Goal: Task Accomplishment & Management: Use online tool/utility

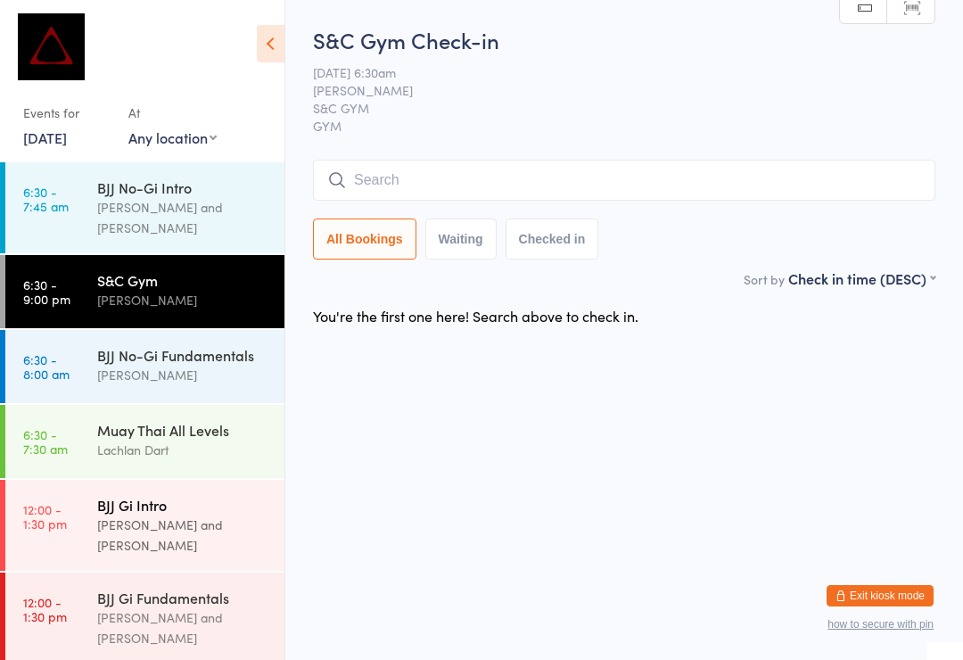
click at [107, 514] on div "[PERSON_NAME] and [PERSON_NAME]" at bounding box center [183, 534] width 172 height 41
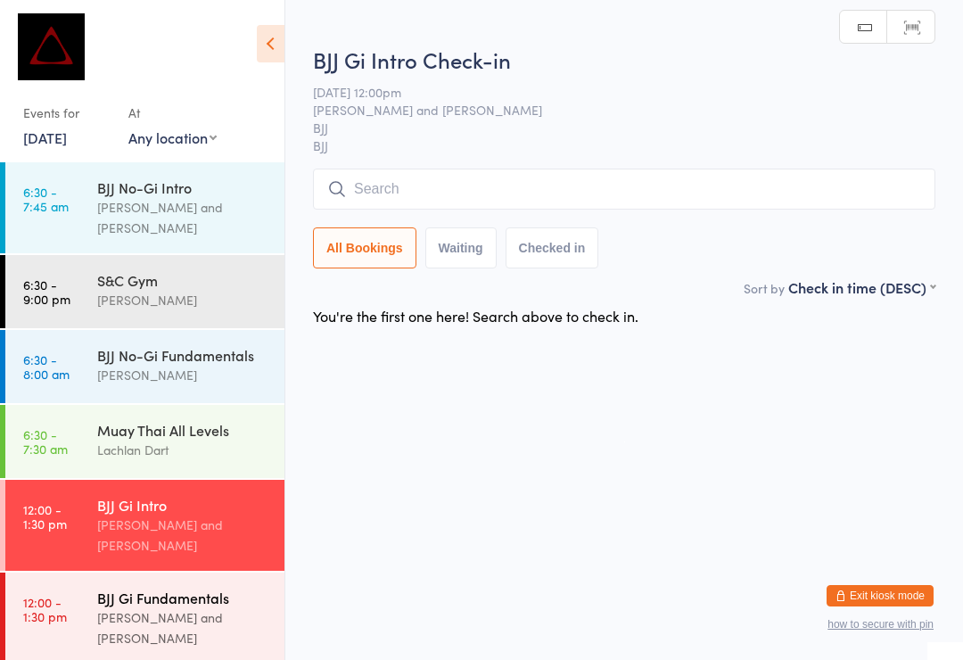
click at [152, 607] on div "[PERSON_NAME] and [PERSON_NAME]" at bounding box center [183, 627] width 172 height 41
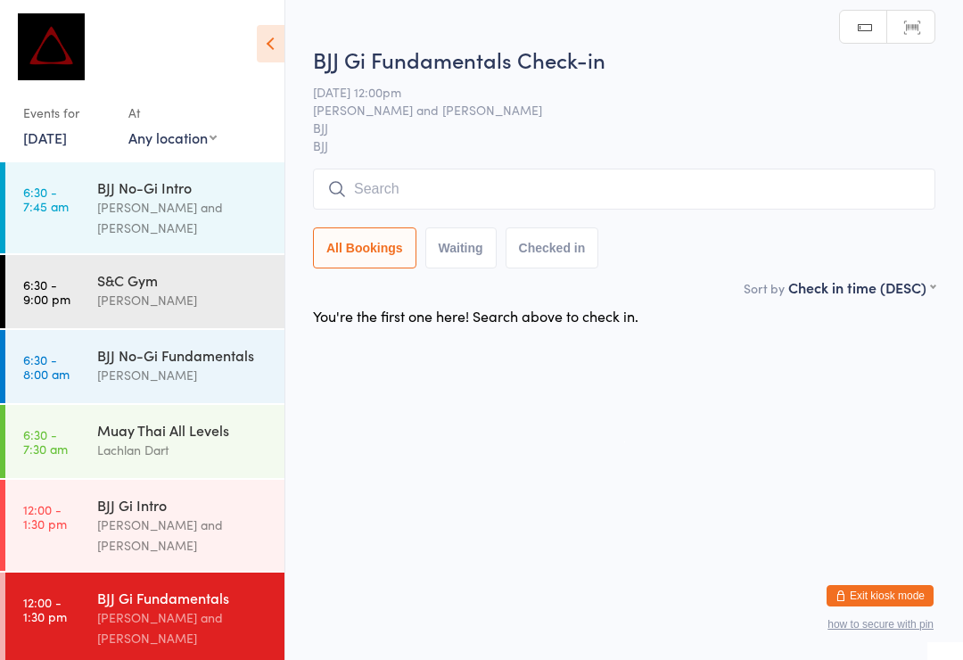
click at [451, 190] on input "search" at bounding box center [624, 188] width 622 height 41
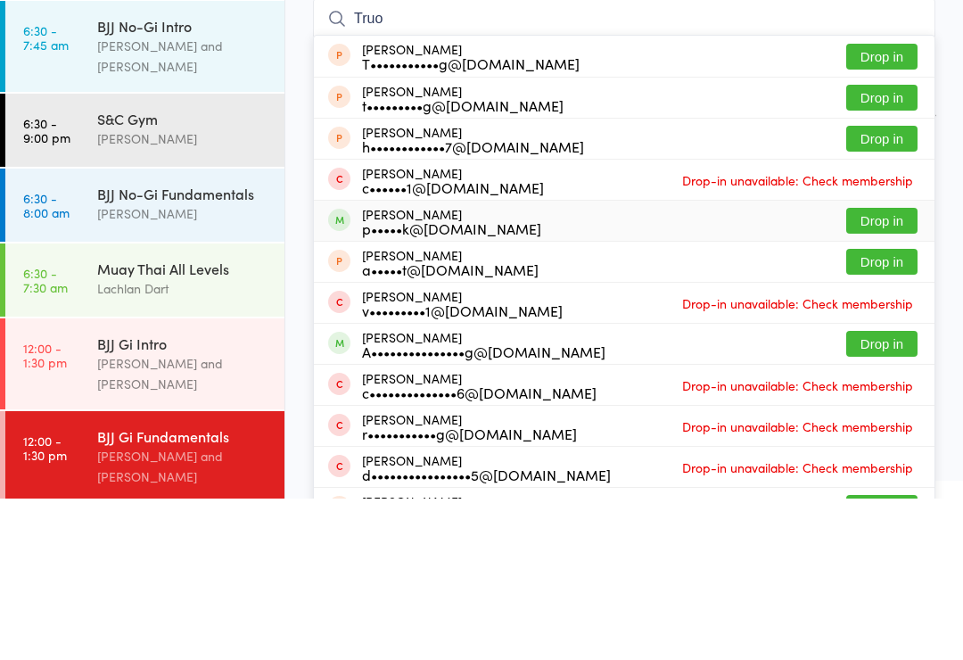
type input "Truo"
click at [881, 369] on button "Drop in" at bounding box center [881, 382] width 71 height 26
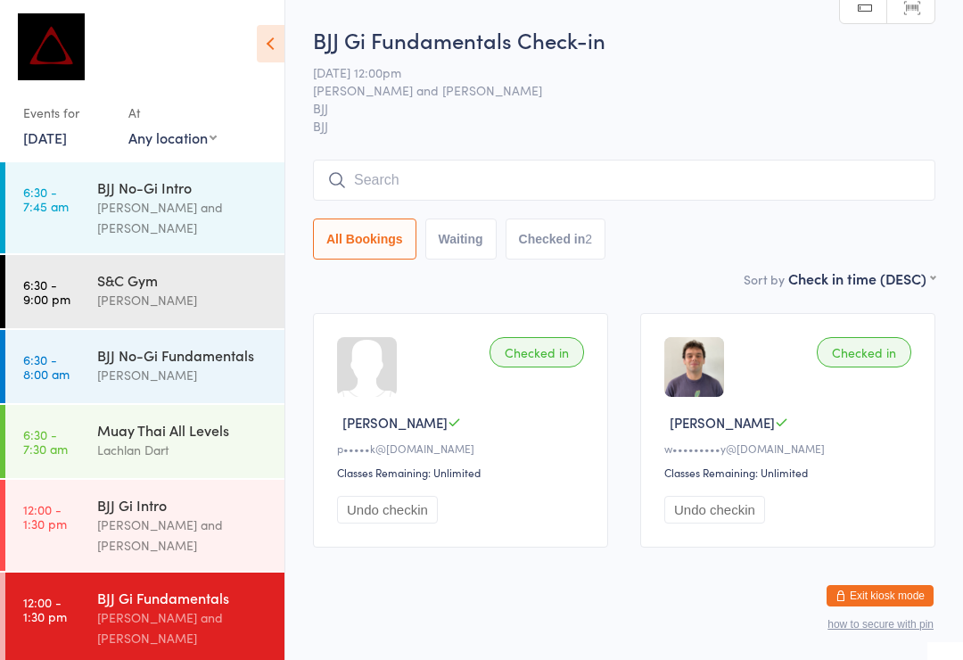
click at [662, 168] on input "search" at bounding box center [624, 180] width 622 height 41
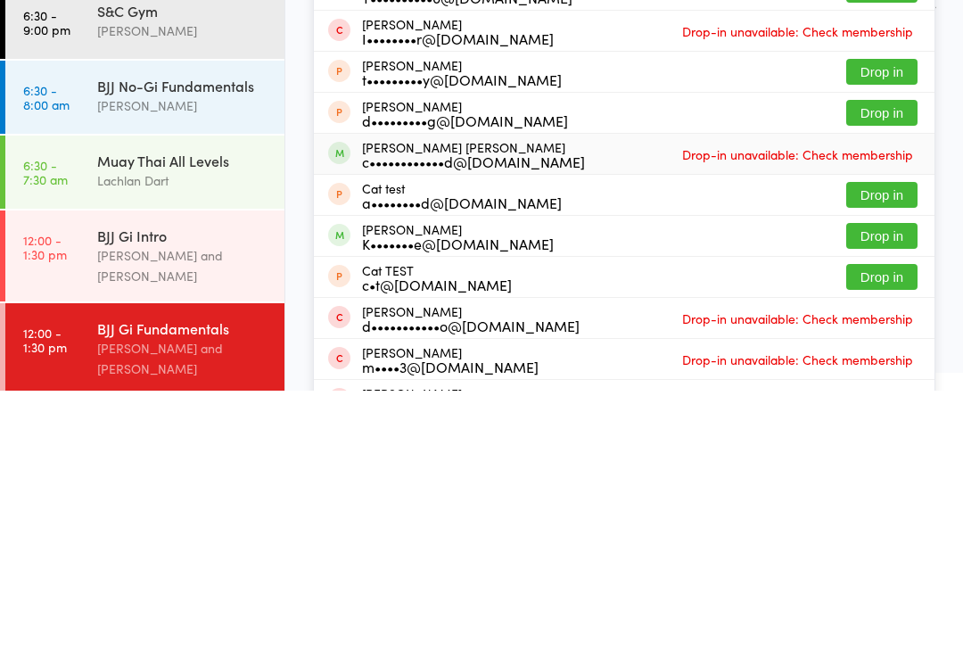
type input "[PERSON_NAME]"
click at [829, 410] on span "Drop-in unavailable: Check membership" at bounding box center [798, 423] width 240 height 27
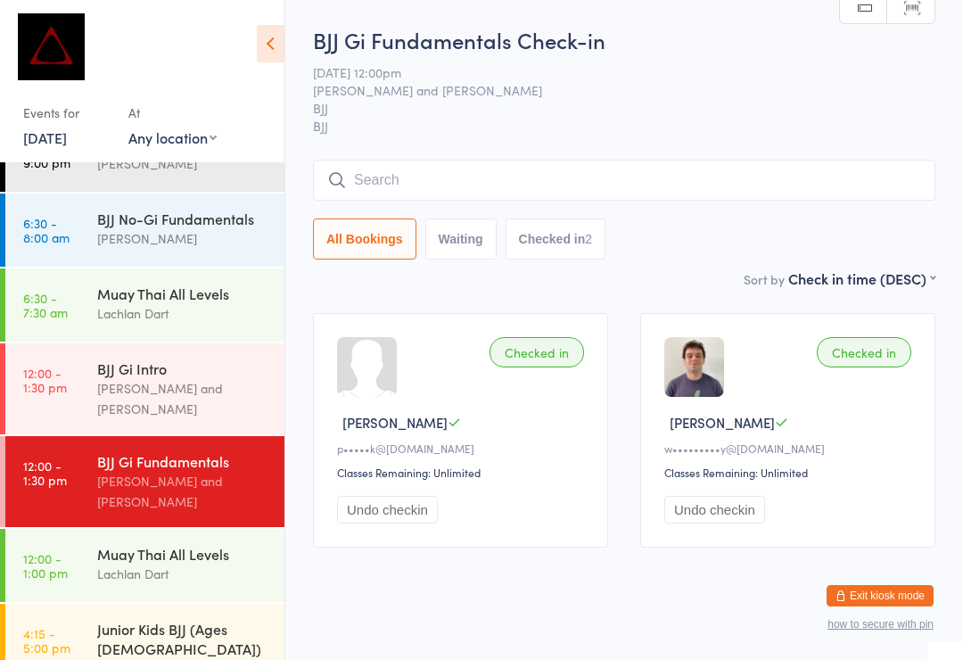
scroll to position [152, 0]
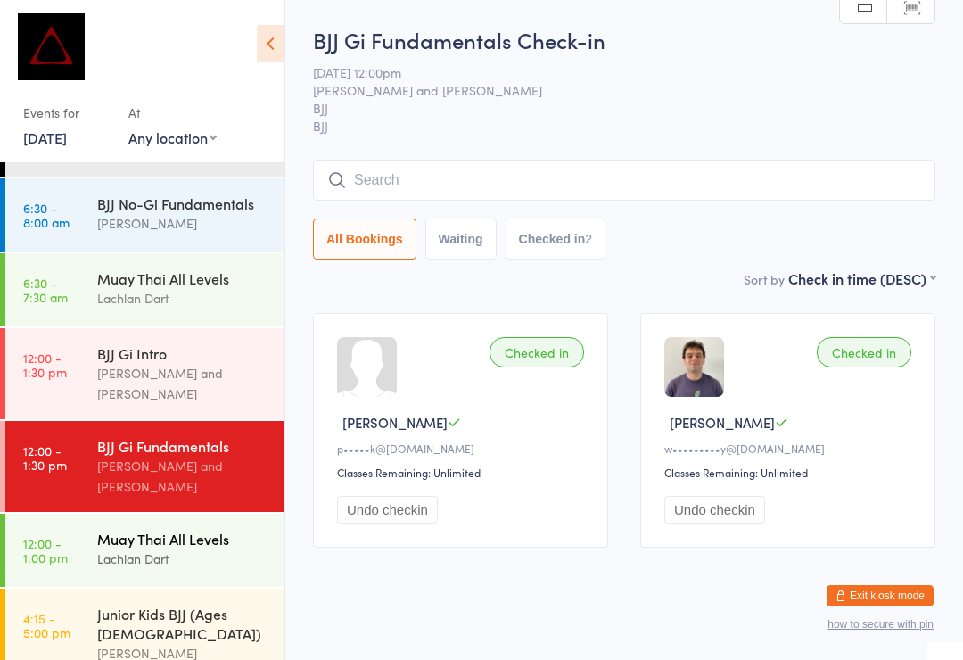
click at [201, 548] on div "Lachlan Dart" at bounding box center [183, 558] width 172 height 21
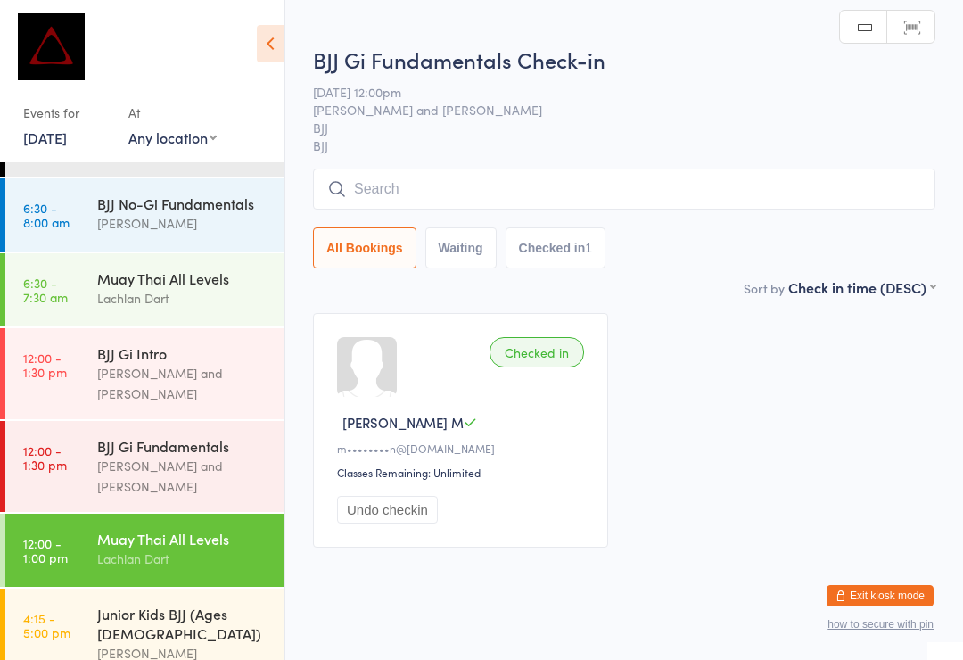
click at [590, 160] on div "BJJ Gi Fundamentals Check-in [DATE] 12:00pm [PERSON_NAME] and [PERSON_NAME] BJJ…" at bounding box center [624, 161] width 622 height 233
click at [664, 191] on input "search" at bounding box center [624, 188] width 622 height 41
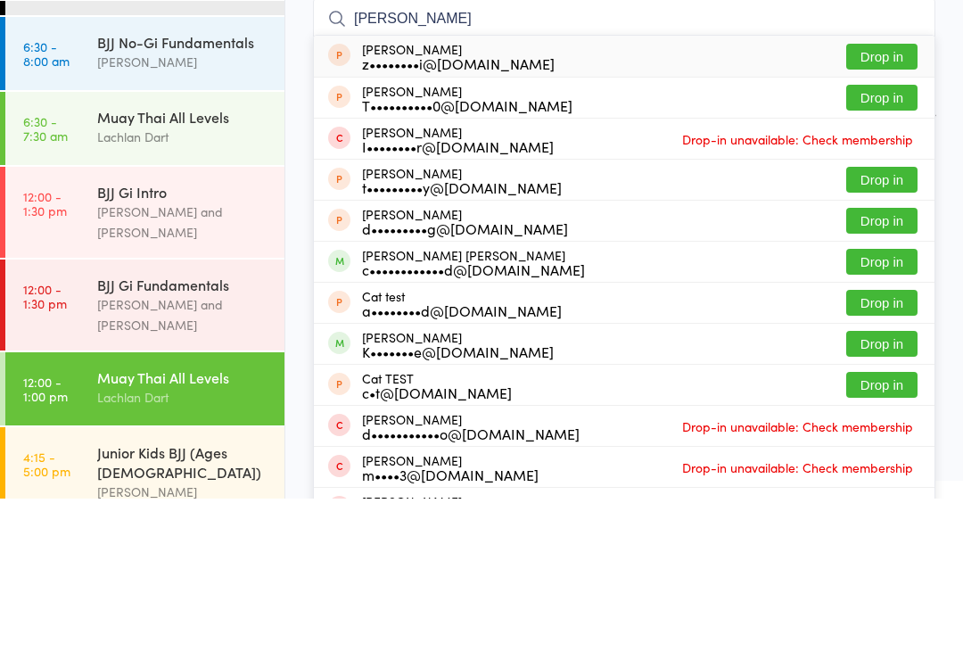
type input "[PERSON_NAME]"
click at [857, 410] on button "Drop in" at bounding box center [881, 423] width 71 height 26
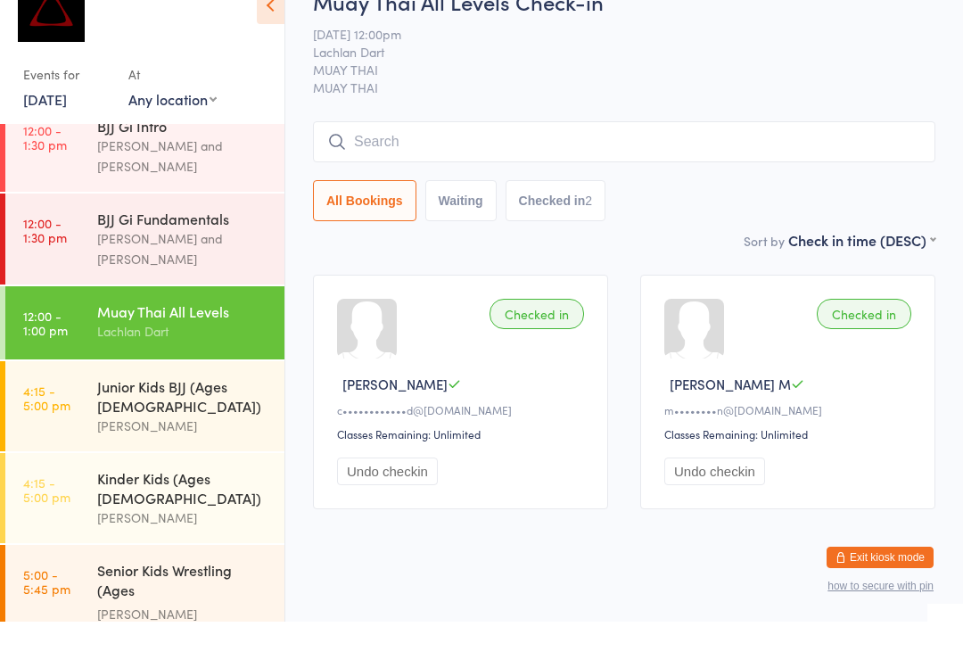
scroll to position [366, 0]
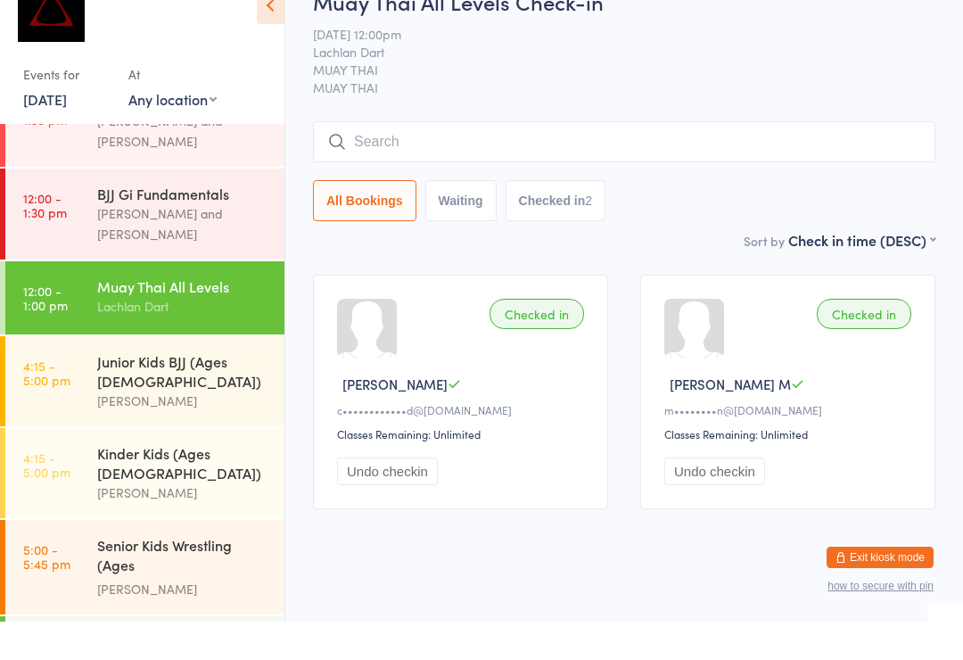
click at [139, 334] on div "Lachlan Dart" at bounding box center [183, 344] width 172 height 21
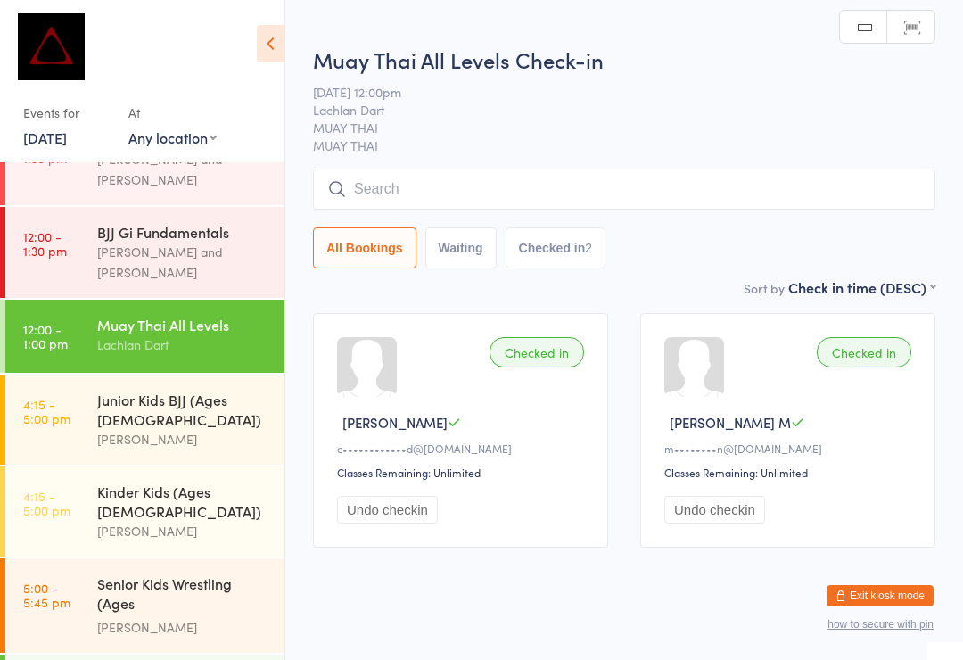
click at [430, 189] on input "search" at bounding box center [624, 188] width 622 height 41
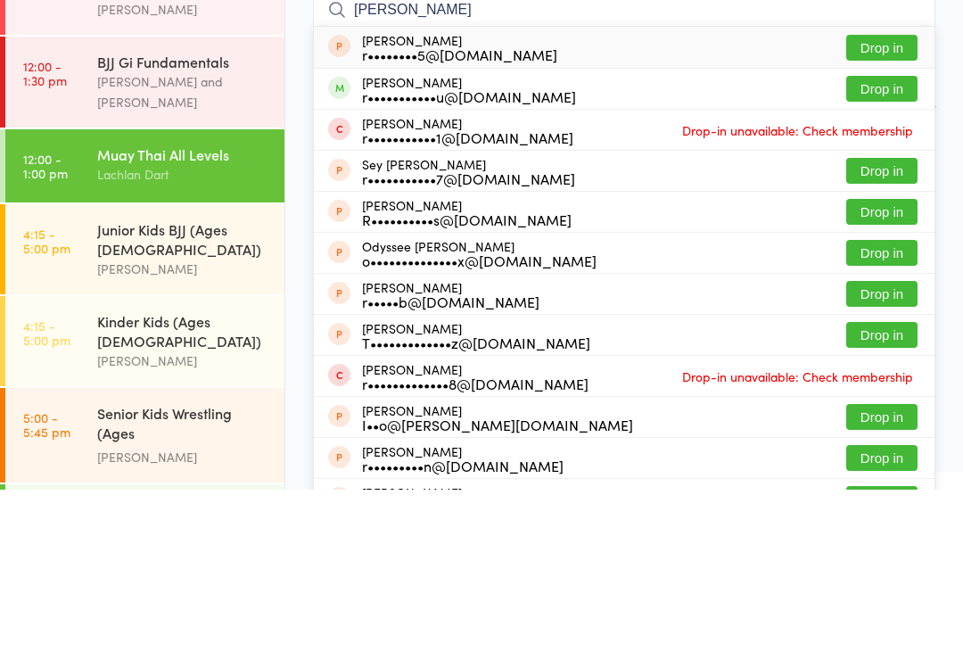
type input "[PERSON_NAME]"
click at [411, 259] on div "r•••••••••••u@[DOMAIN_NAME]" at bounding box center [469, 266] width 214 height 14
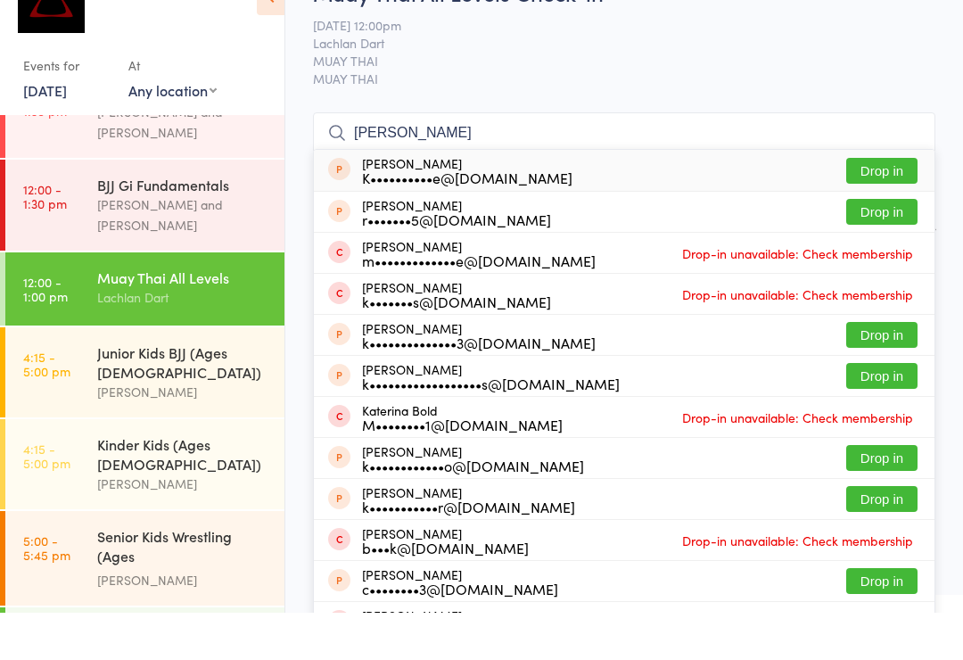
type input "[PERSON_NAME]"
click at [882, 205] on button "Drop in" at bounding box center [881, 218] width 71 height 26
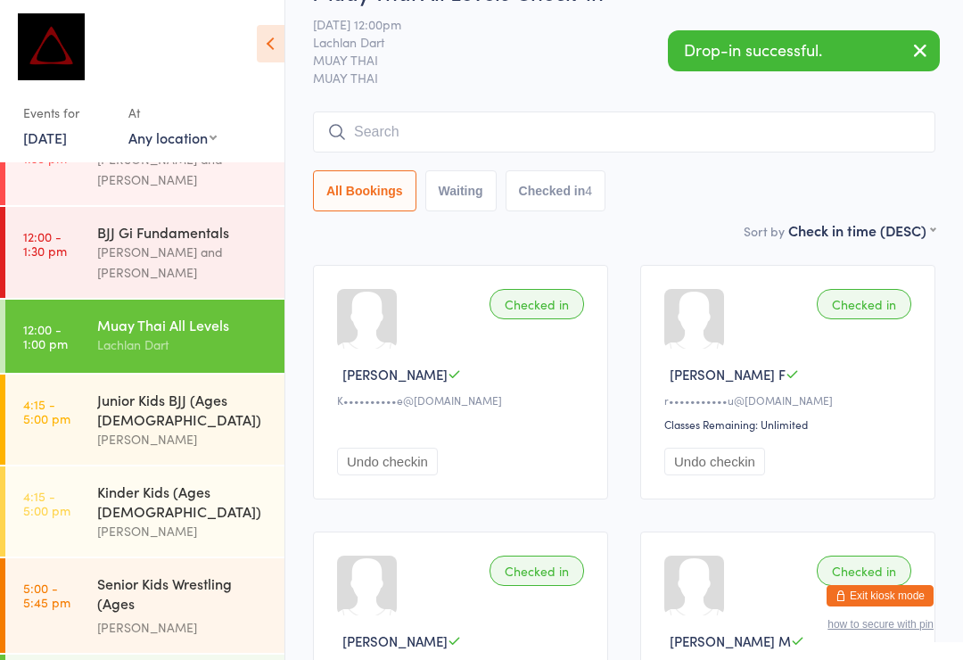
click at [751, 126] on input "search" at bounding box center [624, 131] width 622 height 41
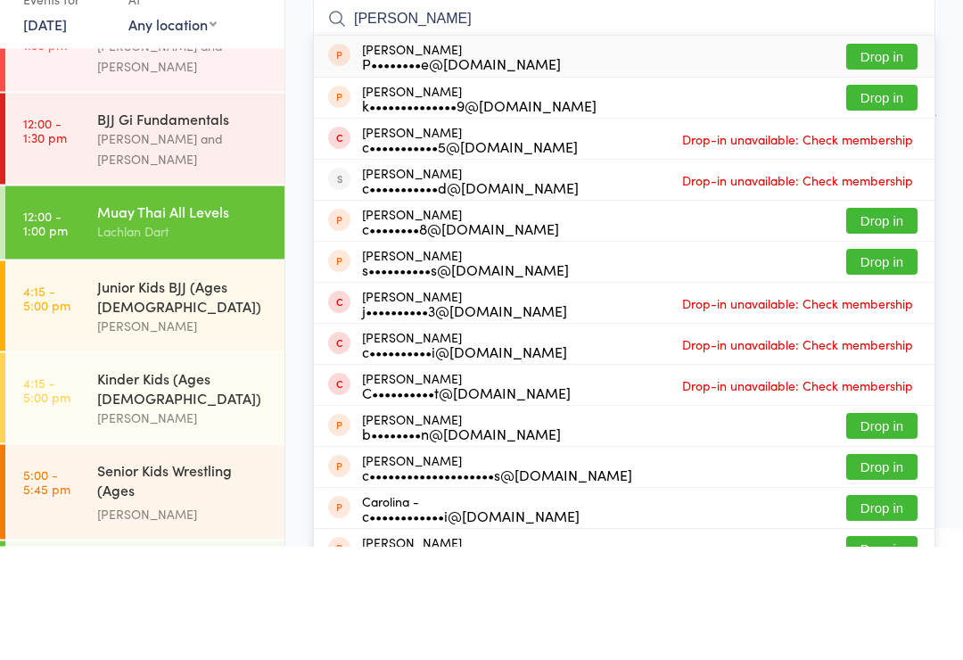
type input "[PERSON_NAME]"
click at [904, 158] on button "Drop in" at bounding box center [881, 171] width 71 height 26
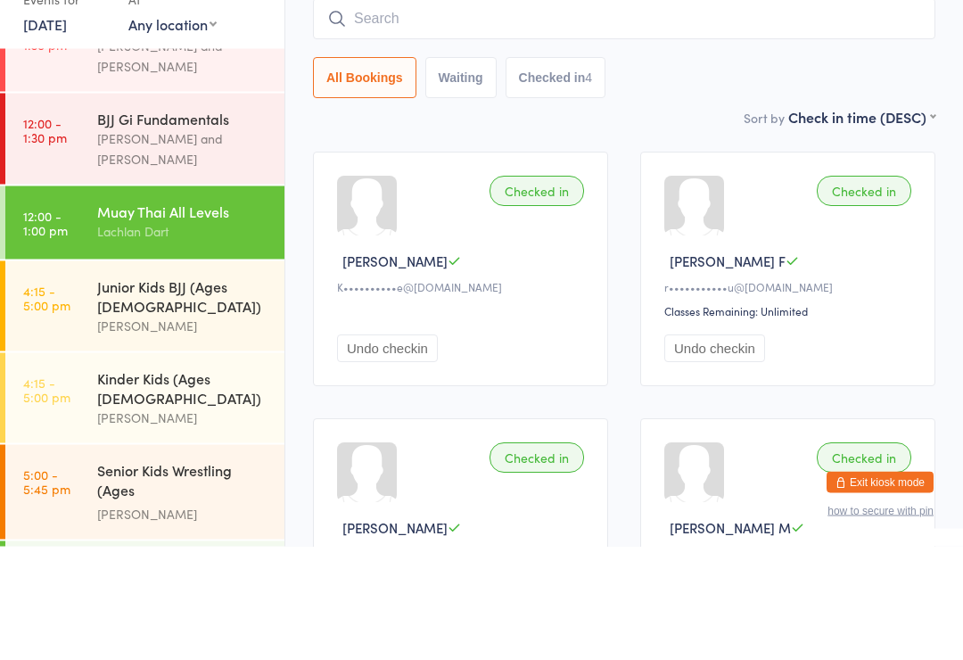
scroll to position [161, 0]
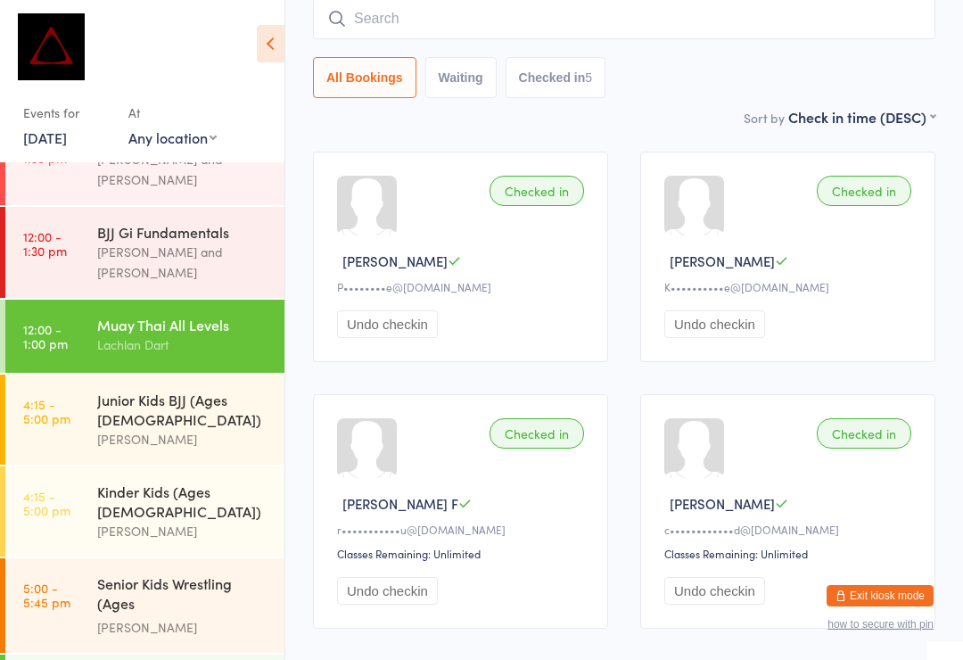
click at [526, 14] on input "search" at bounding box center [624, 18] width 622 height 41
click at [477, 16] on input "Teo" at bounding box center [624, 18] width 622 height 41
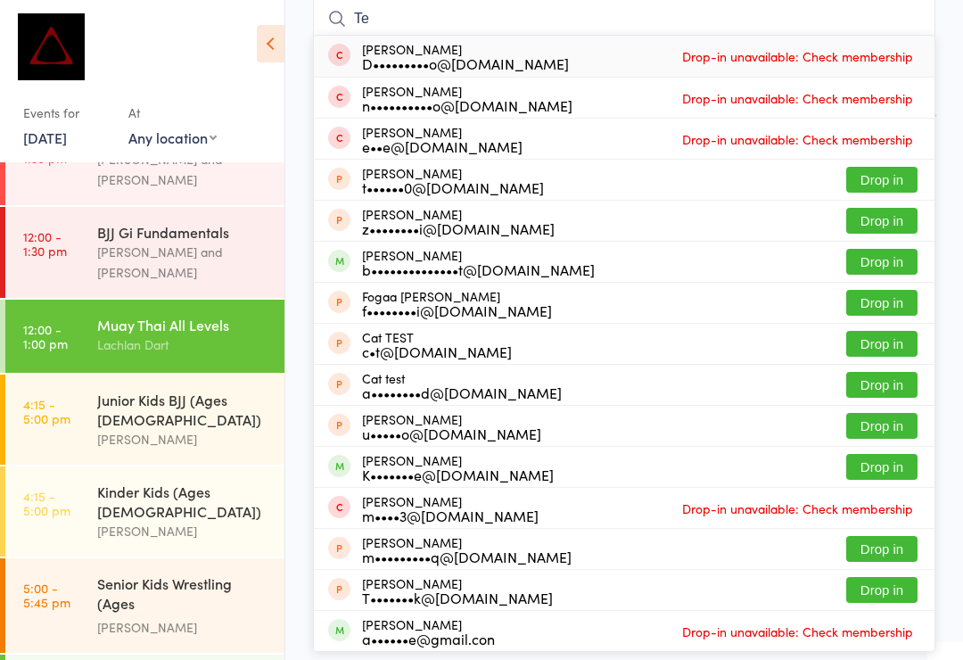
type input "T"
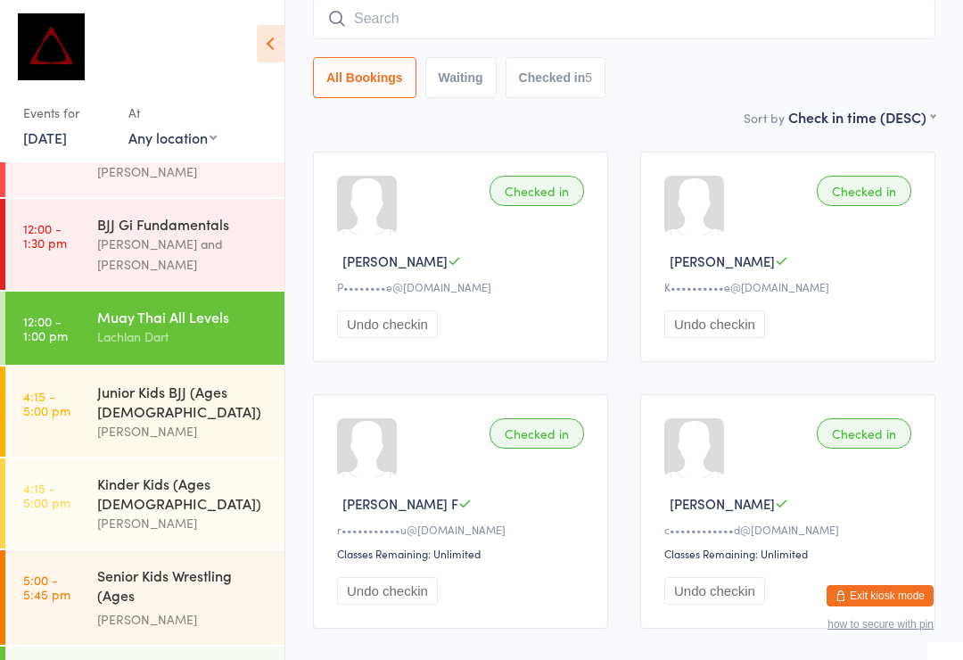
scroll to position [368, 0]
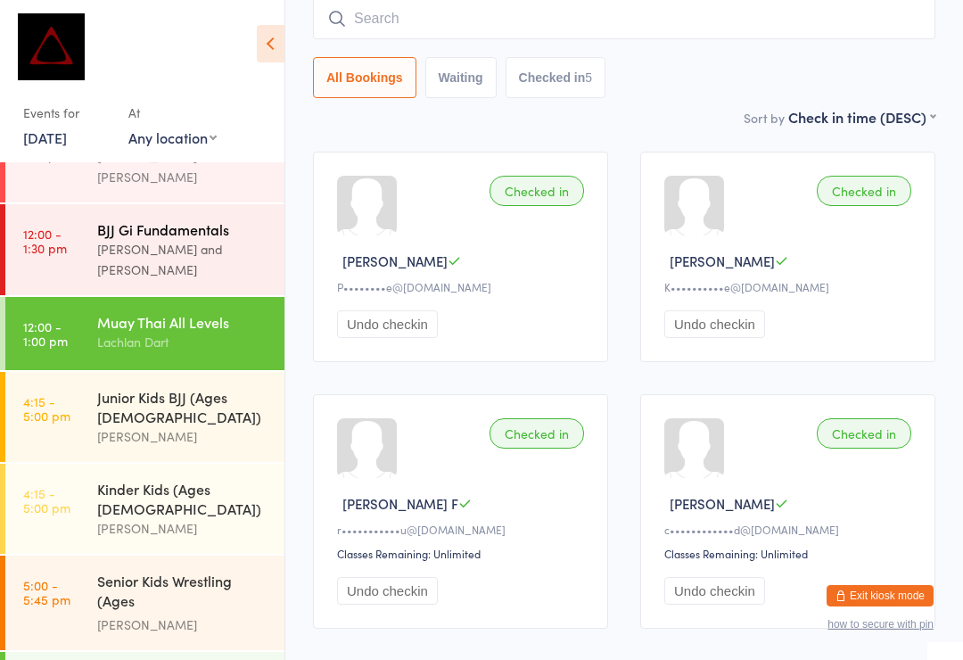
click at [189, 239] on div "[PERSON_NAME] and [PERSON_NAME]" at bounding box center [183, 259] width 172 height 41
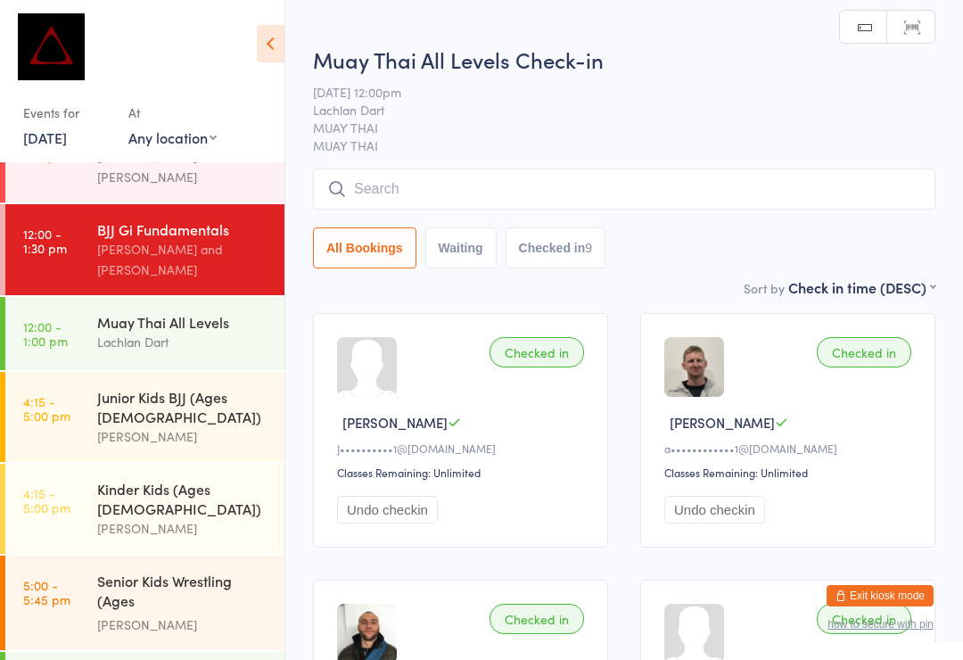
click at [506, 185] on input "search" at bounding box center [624, 188] width 622 height 41
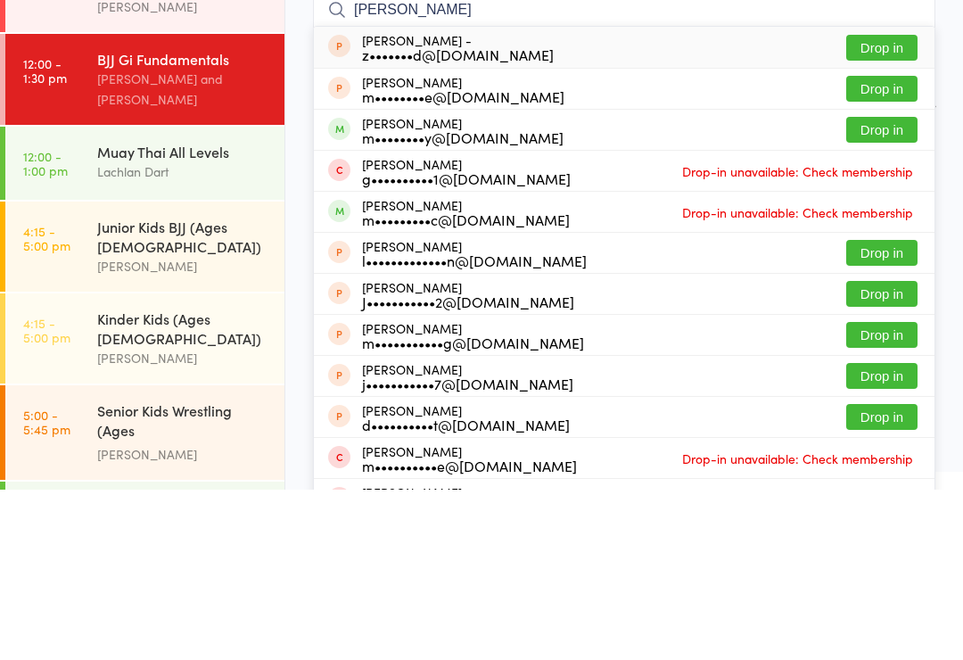
scroll to position [170, 0]
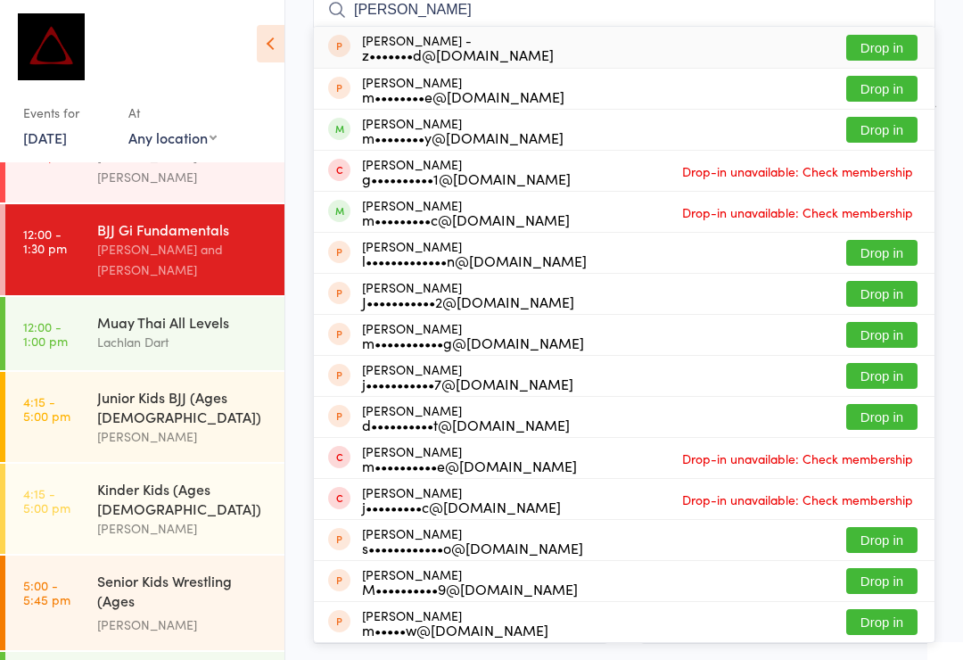
type input "[PERSON_NAME]"
click at [894, 127] on button "Drop in" at bounding box center [881, 130] width 71 height 26
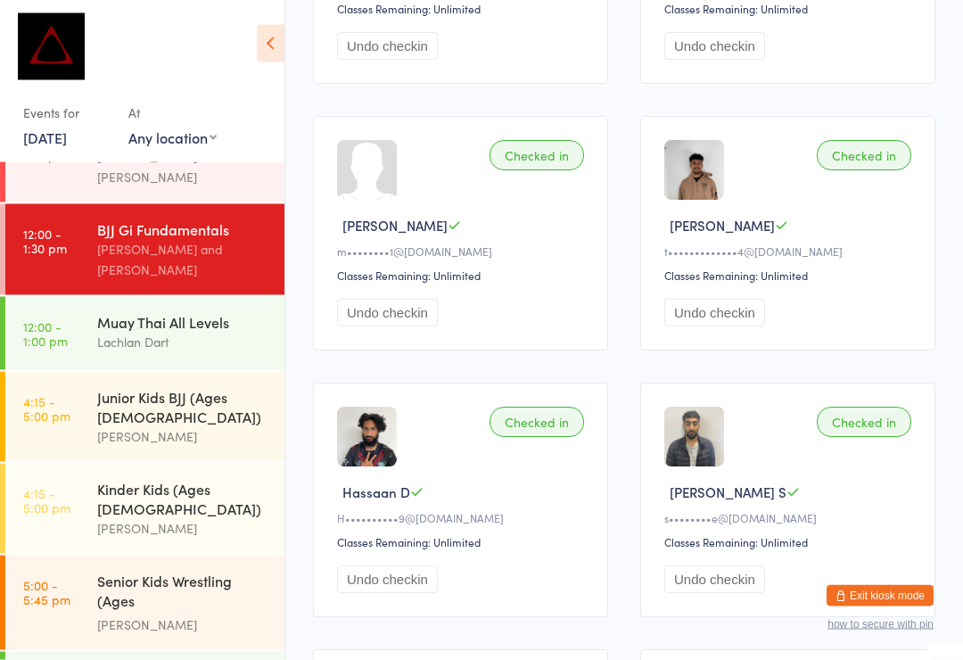
scroll to position [730, 0]
